Goal: Information Seeking & Learning: Learn about a topic

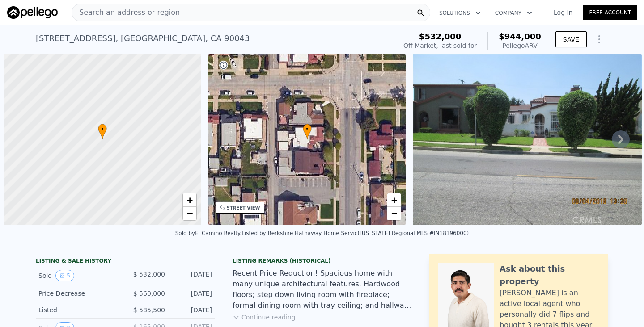
scroll to position [0, 4]
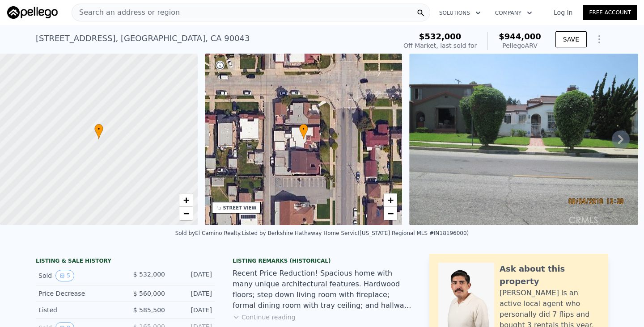
click at [301, 13] on div "Search an address or region" at bounding box center [251, 13] width 359 height 18
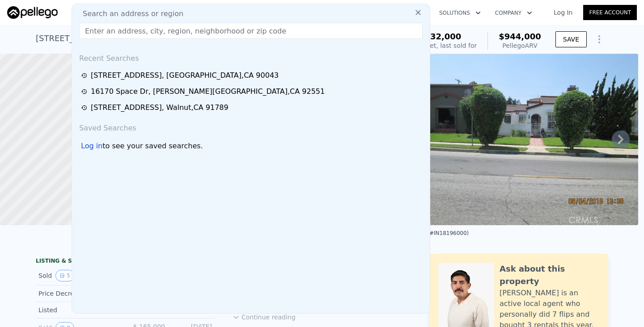
click at [125, 29] on input "text" at bounding box center [250, 31] width 343 height 16
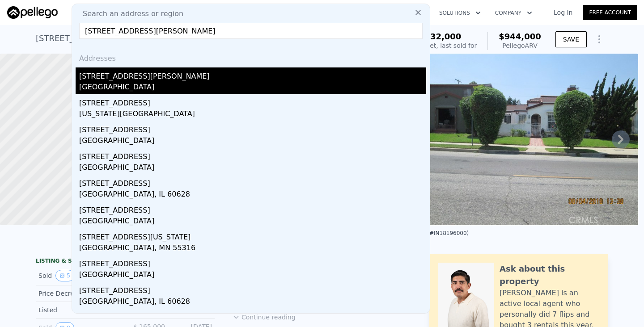
type input "[STREET_ADDRESS][PERSON_NAME]"
click at [131, 80] on div "[STREET_ADDRESS][PERSON_NAME]" at bounding box center [252, 75] width 347 height 14
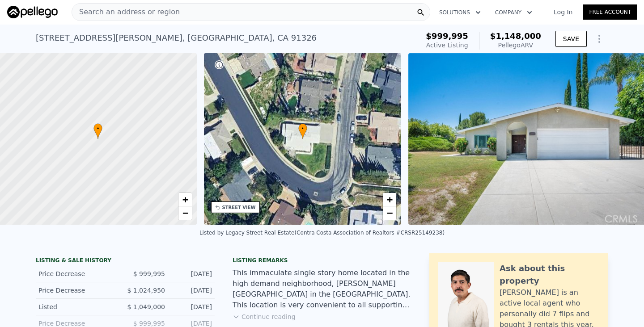
scroll to position [0, 4]
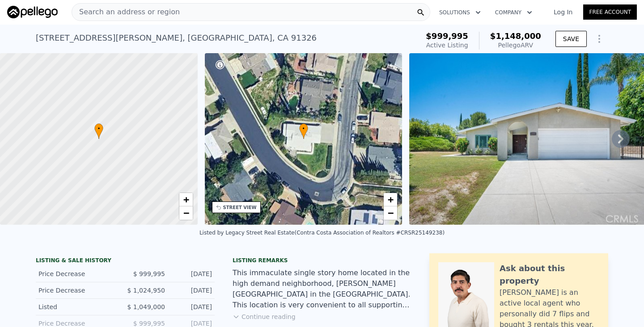
click at [260, 317] on button "Continue reading" at bounding box center [264, 317] width 63 height 9
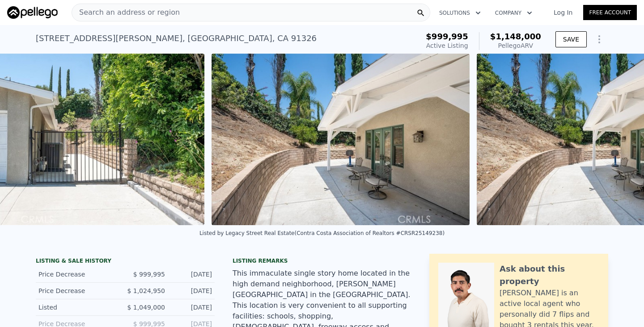
scroll to position [0, 8518]
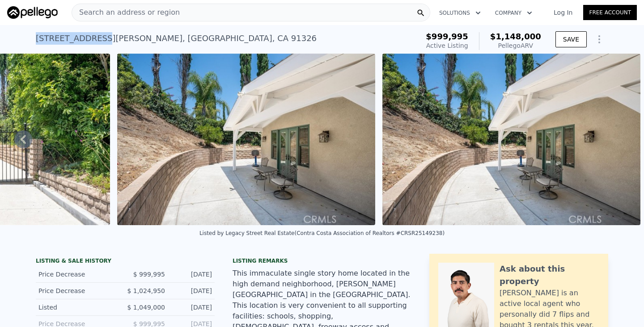
drag, startPoint x: 95, startPoint y: 39, endPoint x: 31, endPoint y: 35, distance: 64.0
click at [30, 36] on div "[STREET_ADDRESS][PERSON_NAME] Active at $999,995 (~ARV $1.148m ) $999,995 Activ…" at bounding box center [322, 39] width 644 height 29
copy div "[STREET_ADDRESS][PERSON_NAME]"
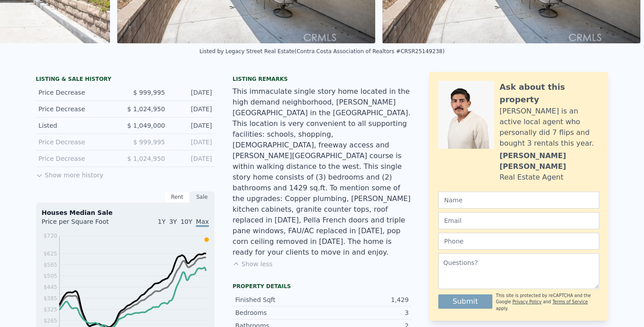
scroll to position [0, 0]
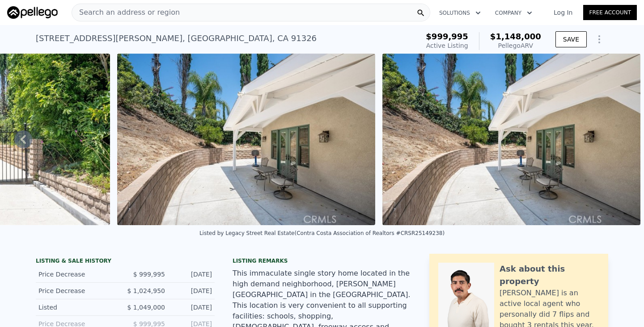
click at [311, 8] on div "Search an address or region" at bounding box center [251, 13] width 359 height 18
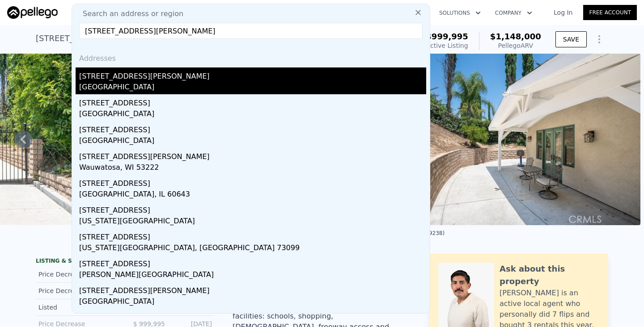
type input "[STREET_ADDRESS][PERSON_NAME]"
click at [145, 87] on div "[GEOGRAPHIC_DATA]" at bounding box center [252, 88] width 347 height 13
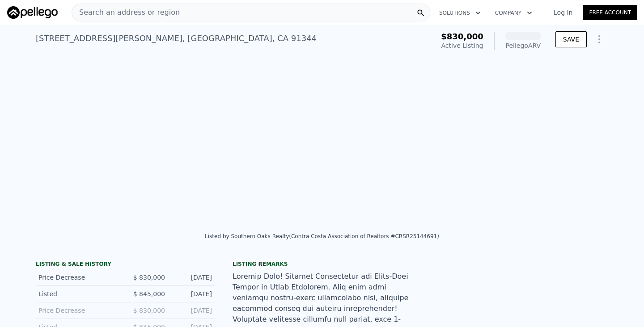
scroll to position [0, 8594]
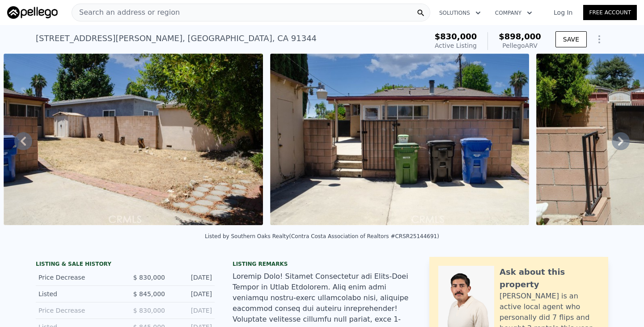
click at [257, 13] on div "Search an address or region" at bounding box center [251, 13] width 359 height 18
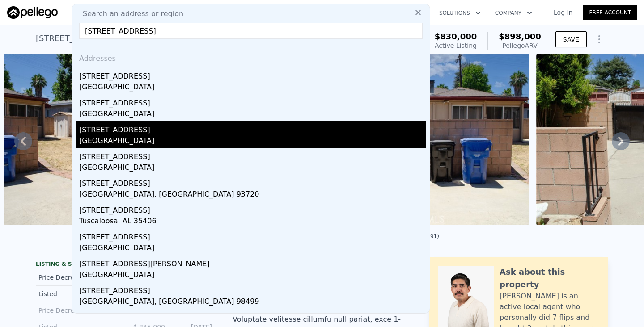
type input "[STREET_ADDRESS]"
click at [180, 133] on div "[STREET_ADDRESS]" at bounding box center [252, 128] width 347 height 14
type input "5"
type input "3"
type input "1272"
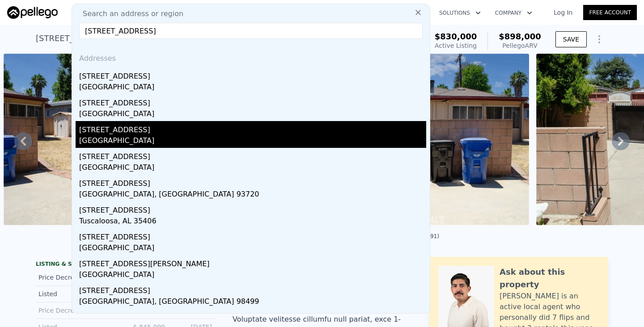
type input "2135"
type input "4801"
type input "7023"
type input "$ 944,000"
type input "7"
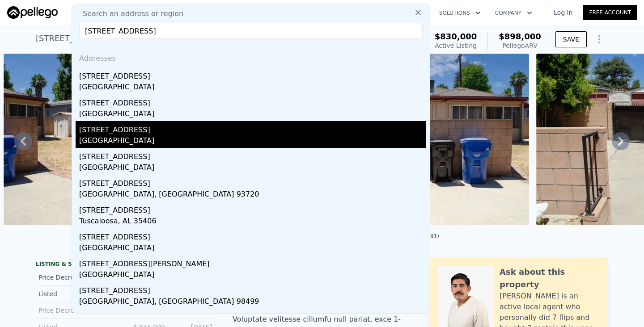
type input "$ 307,915"
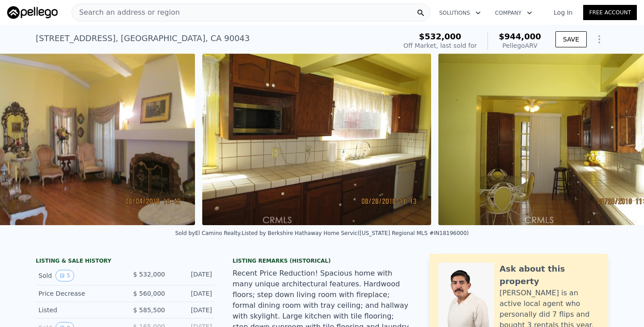
scroll to position [0, 946]
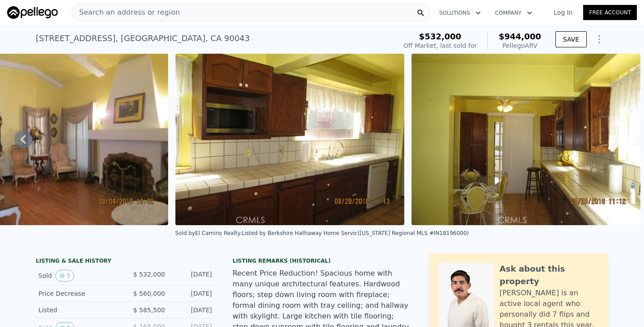
click at [276, 15] on div "Search an address or region" at bounding box center [251, 13] width 359 height 18
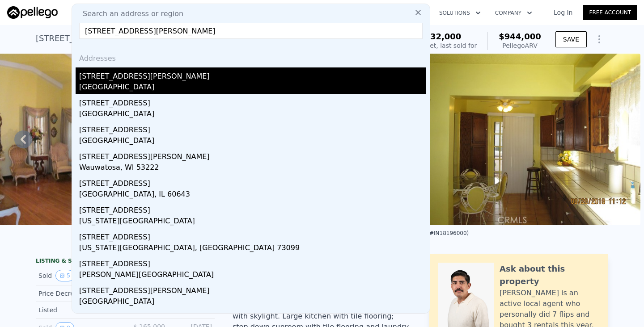
type input "[STREET_ADDRESS][PERSON_NAME]"
click at [165, 89] on div "[GEOGRAPHIC_DATA]" at bounding box center [252, 88] width 347 height 13
type input "3"
type input "2"
type input "1119"
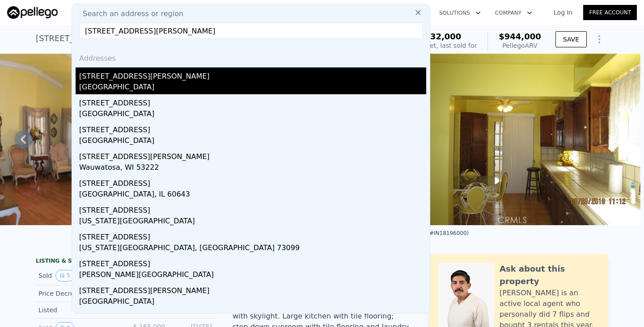
type input "1611"
type input "6827"
type input "8449"
type input "$ 898,000"
type input "6"
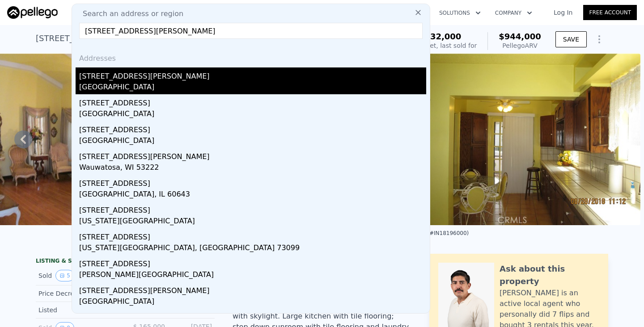
type input "-$ 44,953"
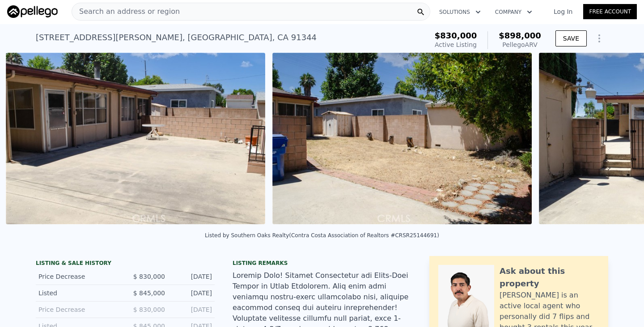
scroll to position [0, 10592]
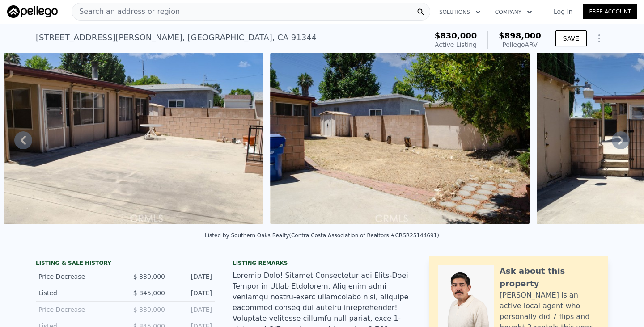
click at [290, 13] on div "Search an address or region" at bounding box center [251, 12] width 359 height 18
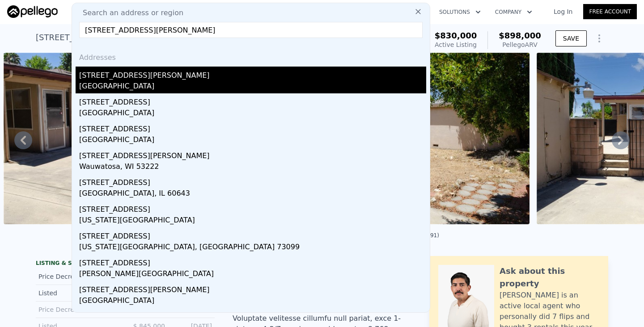
type input "[STREET_ADDRESS][PERSON_NAME]"
click at [126, 85] on div "[GEOGRAPHIC_DATA]" at bounding box center [252, 87] width 347 height 13
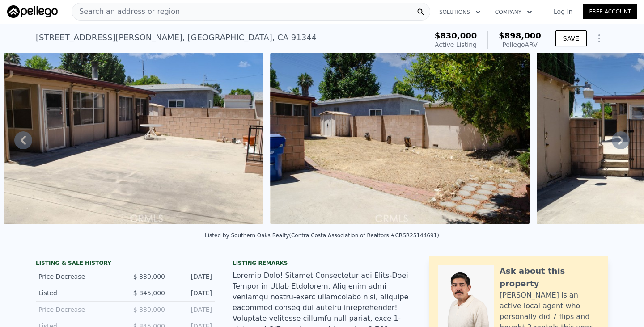
click at [266, 10] on div "Search an address or region" at bounding box center [251, 12] width 359 height 18
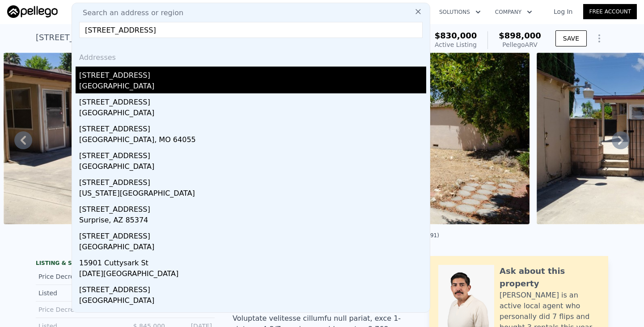
type input "[STREET_ADDRESS]"
click at [165, 81] on div "[GEOGRAPHIC_DATA]" at bounding box center [252, 87] width 347 height 13
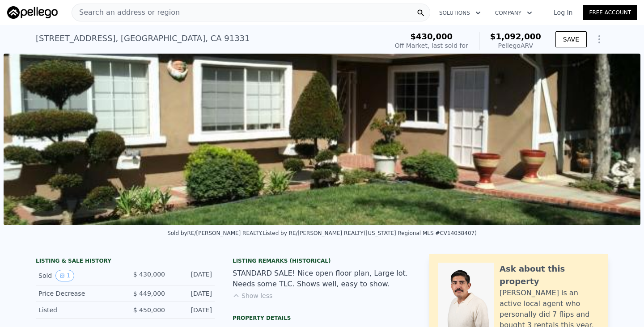
click at [283, 8] on div "Search an address or region" at bounding box center [251, 13] width 359 height 18
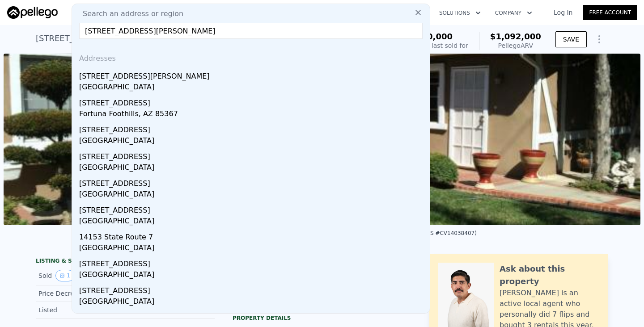
click at [116, 30] on input "[STREET_ADDRESS][PERSON_NAME]" at bounding box center [250, 31] width 343 height 16
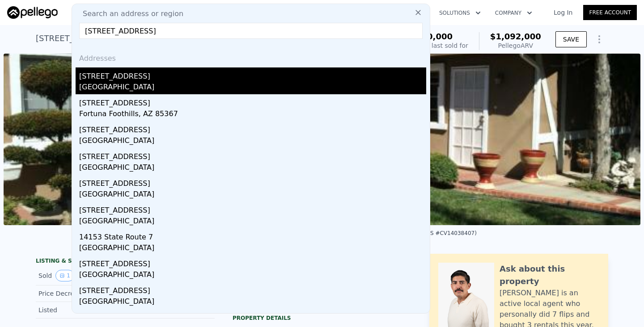
type input "[STREET_ADDRESS]"
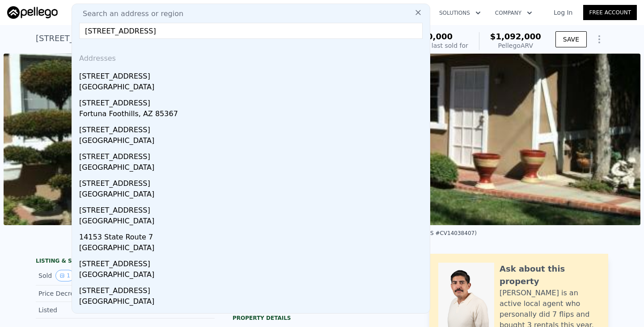
click at [102, 85] on div "[GEOGRAPHIC_DATA]" at bounding box center [252, 88] width 347 height 13
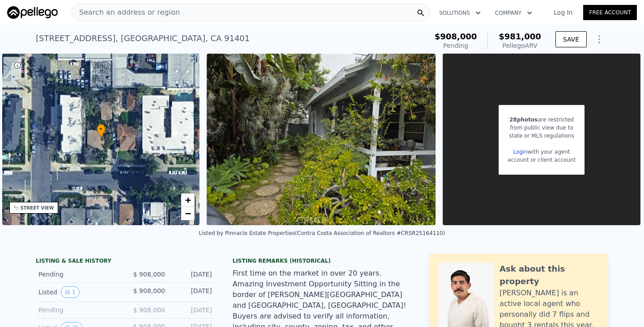
click at [300, 17] on div "Search an address or region" at bounding box center [251, 13] width 359 height 18
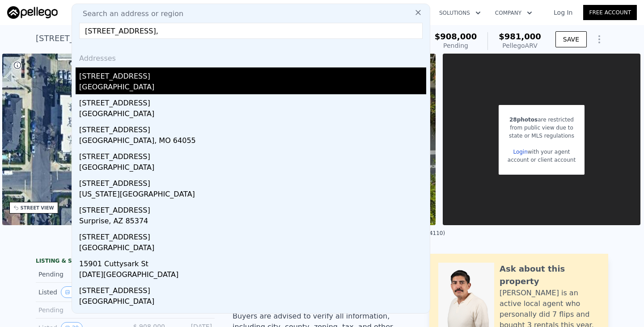
type input "[STREET_ADDRESS],"
click at [223, 78] on div "[STREET_ADDRESS]" at bounding box center [252, 75] width 347 height 14
type input "3"
type input "1253"
type input "2068"
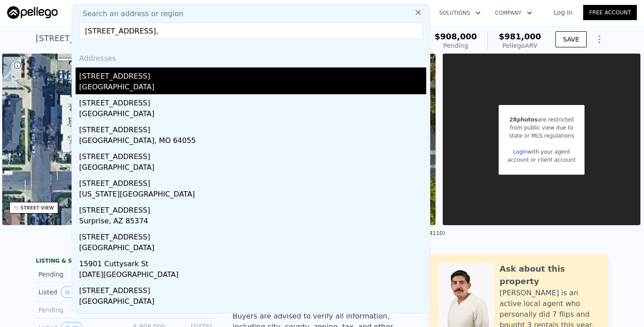
type input "6827"
type input "8616"
type input "$ 1,092,000"
type input "6"
type input "$ 558,686"
